Goal: Information Seeking & Learning: Learn about a topic

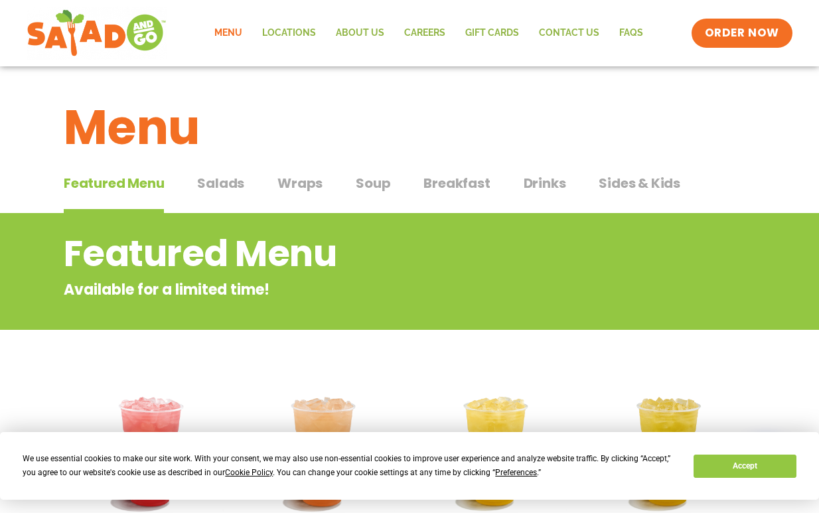
click at [226, 190] on span "Salads" at bounding box center [220, 183] width 47 height 20
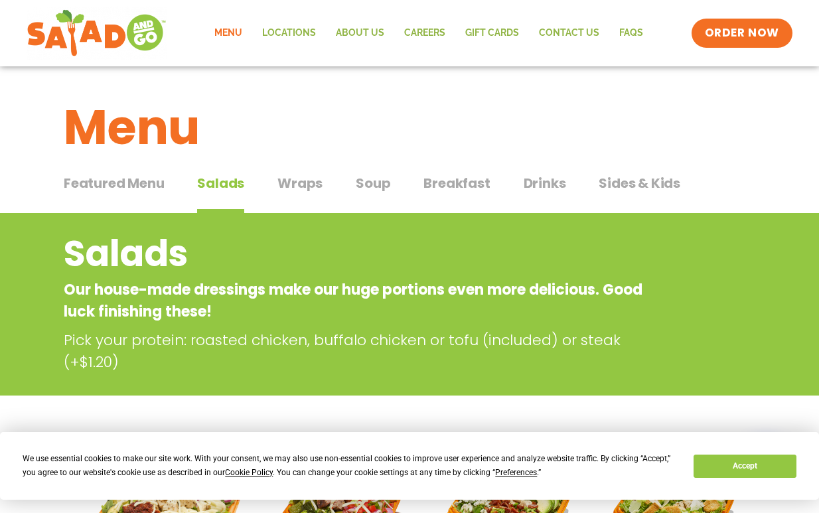
click at [123, 180] on span "Featured Menu" at bounding box center [114, 183] width 100 height 20
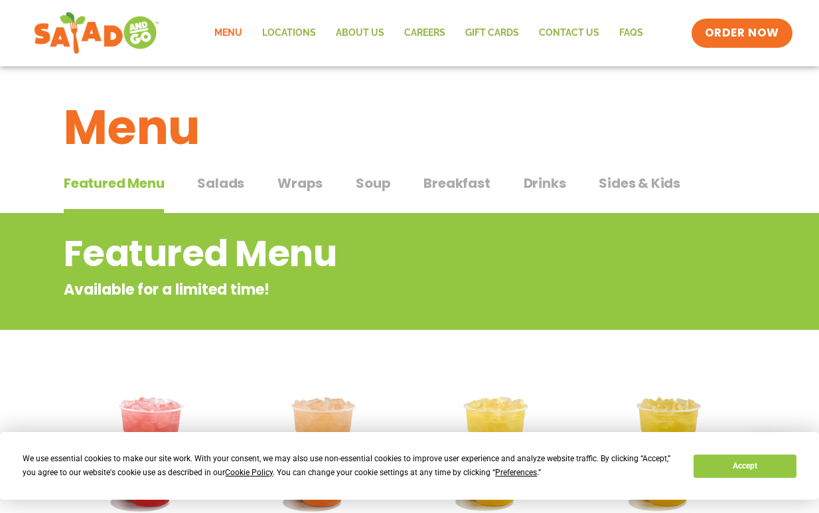
click at [72, 21] on img at bounding box center [96, 33] width 125 height 48
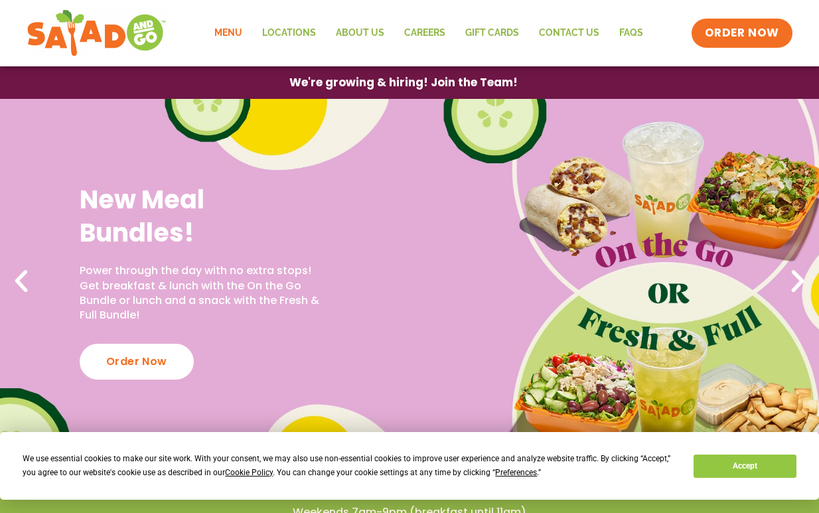
click at [228, 27] on link "Menu" at bounding box center [228, 33] width 48 height 31
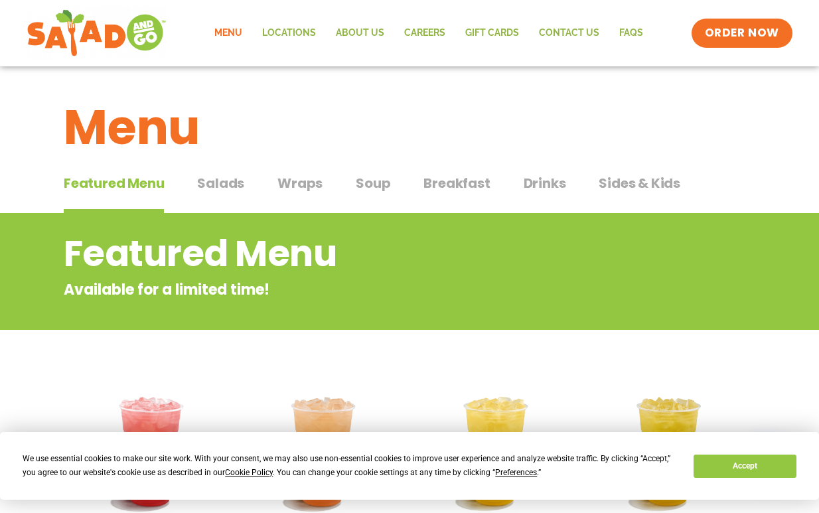
click at [223, 189] on span "Salads" at bounding box center [220, 183] width 47 height 20
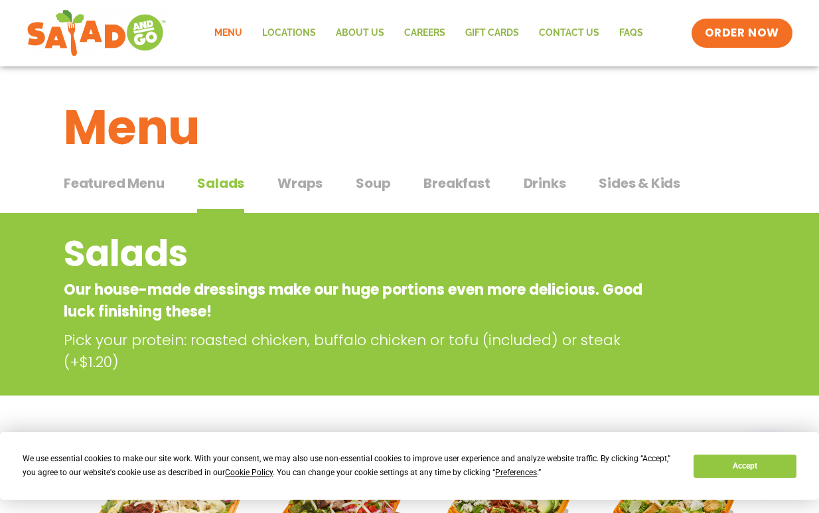
click at [301, 183] on span "Wraps" at bounding box center [299, 183] width 45 height 20
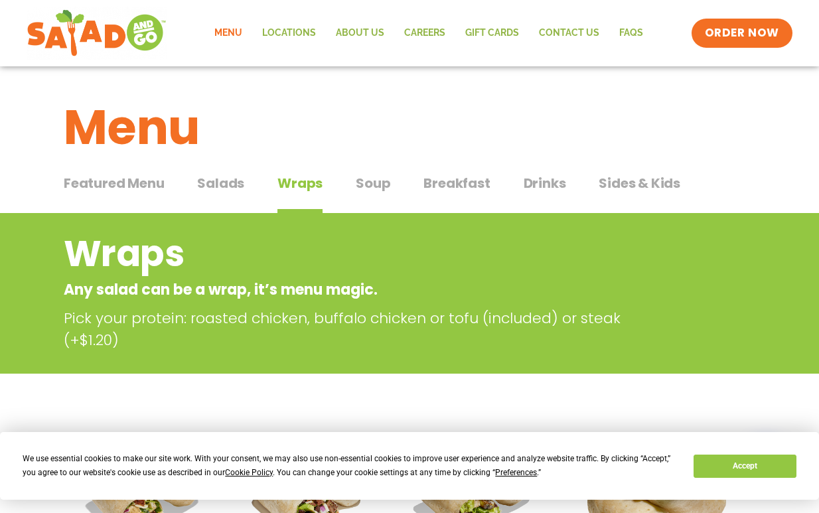
click at [373, 188] on span "Soup" at bounding box center [373, 183] width 34 height 20
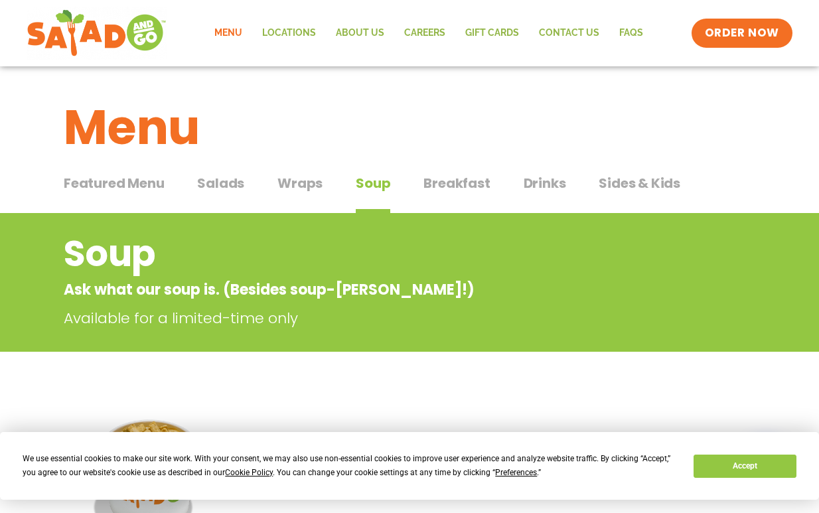
click at [448, 186] on span "Breakfast" at bounding box center [456, 183] width 66 height 20
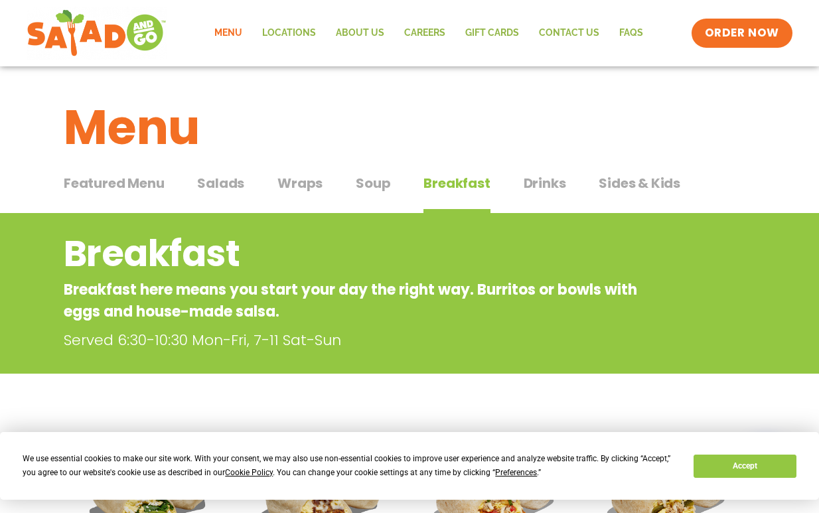
click at [543, 182] on span "Drinks" at bounding box center [544, 183] width 42 height 20
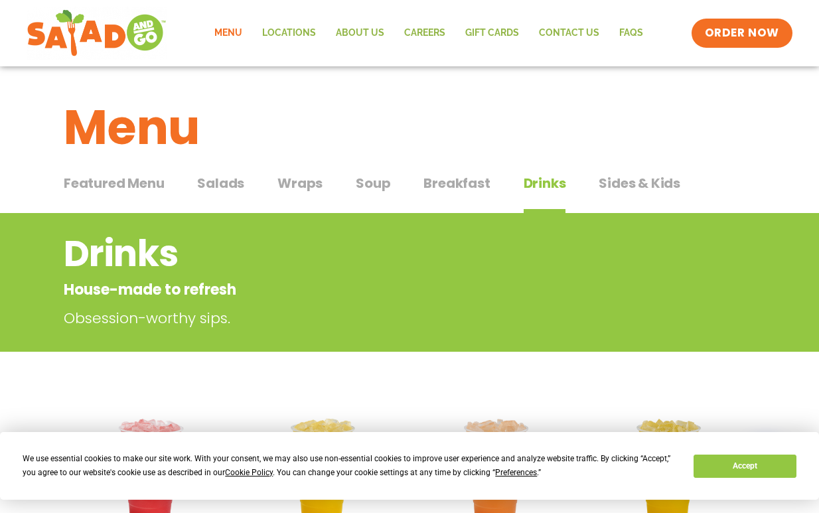
click at [600, 189] on span "Sides & Kids" at bounding box center [639, 183] width 82 height 20
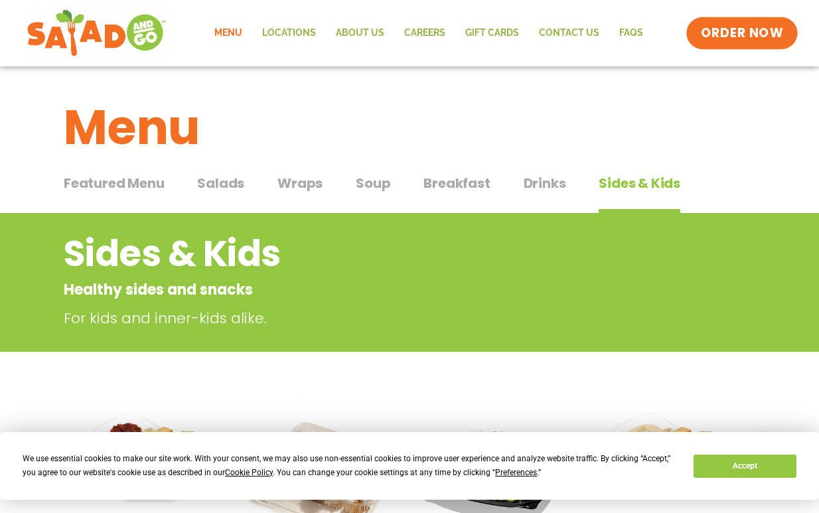
click at [725, 45] on link "ORDER NOW" at bounding box center [741, 33] width 111 height 32
